Goal: Connect with others: Connect with others

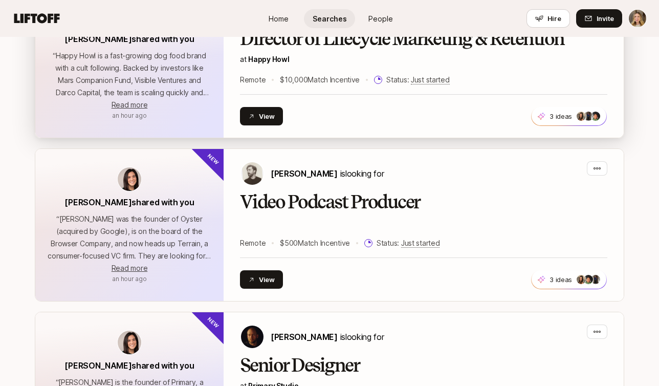
scroll to position [500, 0]
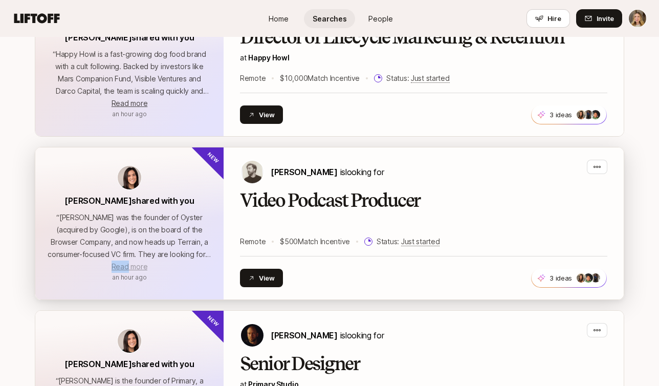
click at [120, 267] on span "Read more" at bounding box center [130, 266] width 36 height 9
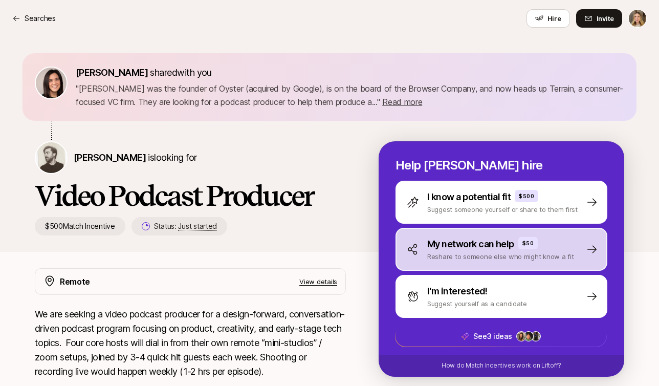
click at [583, 243] on div "My network can help $50 Reshare to someone else who might know a fit" at bounding box center [502, 249] width 212 height 43
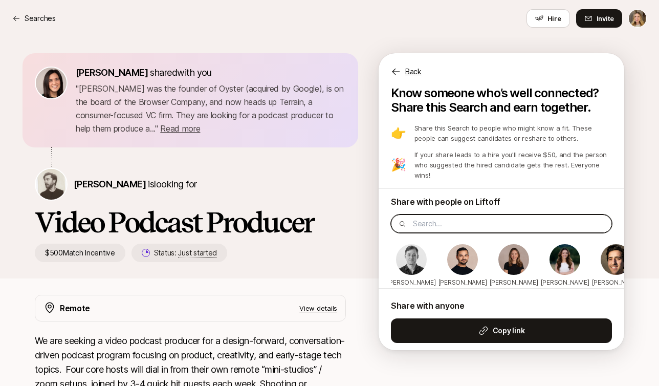
click at [431, 218] on input at bounding box center [509, 224] width 192 height 12
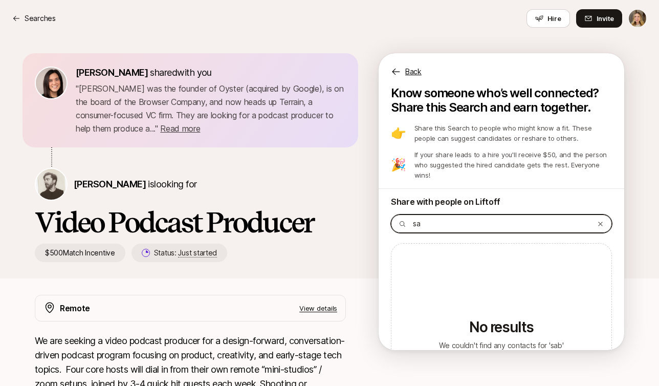
type input "s"
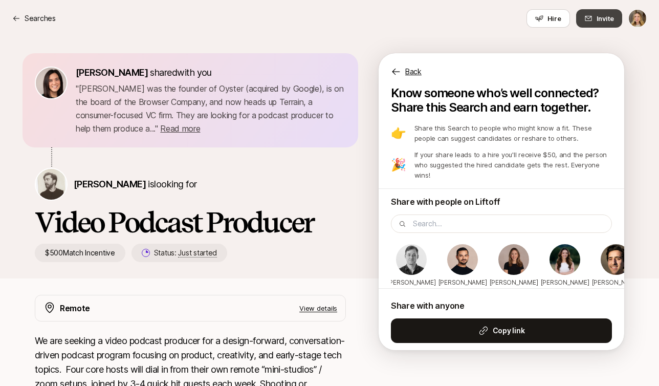
click at [594, 15] on button "Invite" at bounding box center [599, 18] width 46 height 18
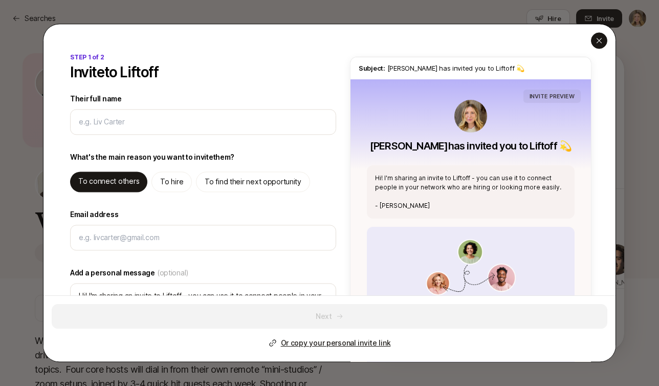
type textarea "x"
click at [598, 40] on icon "button" at bounding box center [599, 40] width 8 height 8
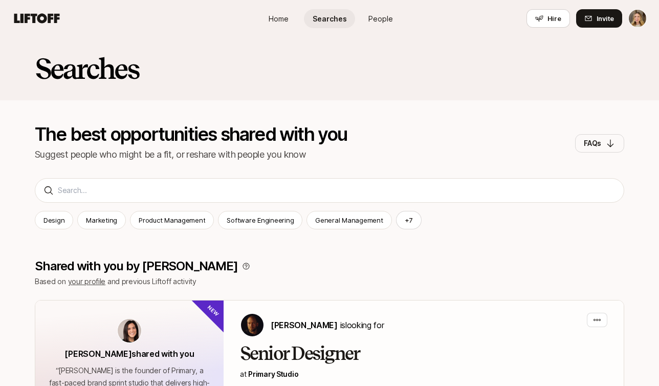
click at [281, 13] on span "Home" at bounding box center [279, 18] width 20 height 11
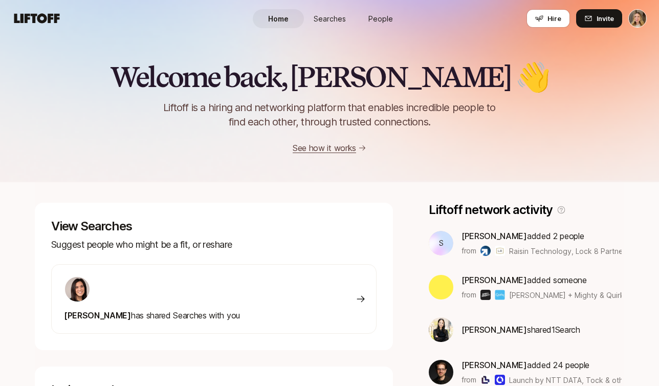
click at [366, 299] on div "Eleanor Morgan has shared Searches with you" at bounding box center [214, 299] width 326 height 70
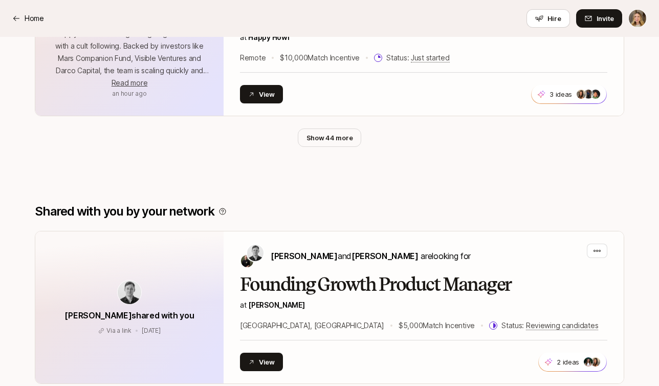
scroll to position [684, 0]
click at [325, 139] on button "Show 44 more" at bounding box center [330, 137] width 64 height 18
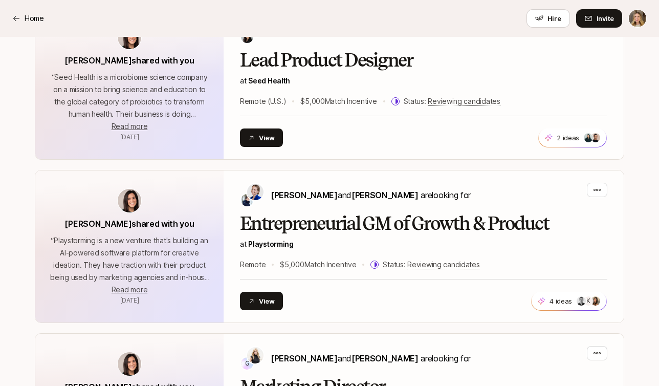
scroll to position [703, 0]
